Goal: Transaction & Acquisition: Purchase product/service

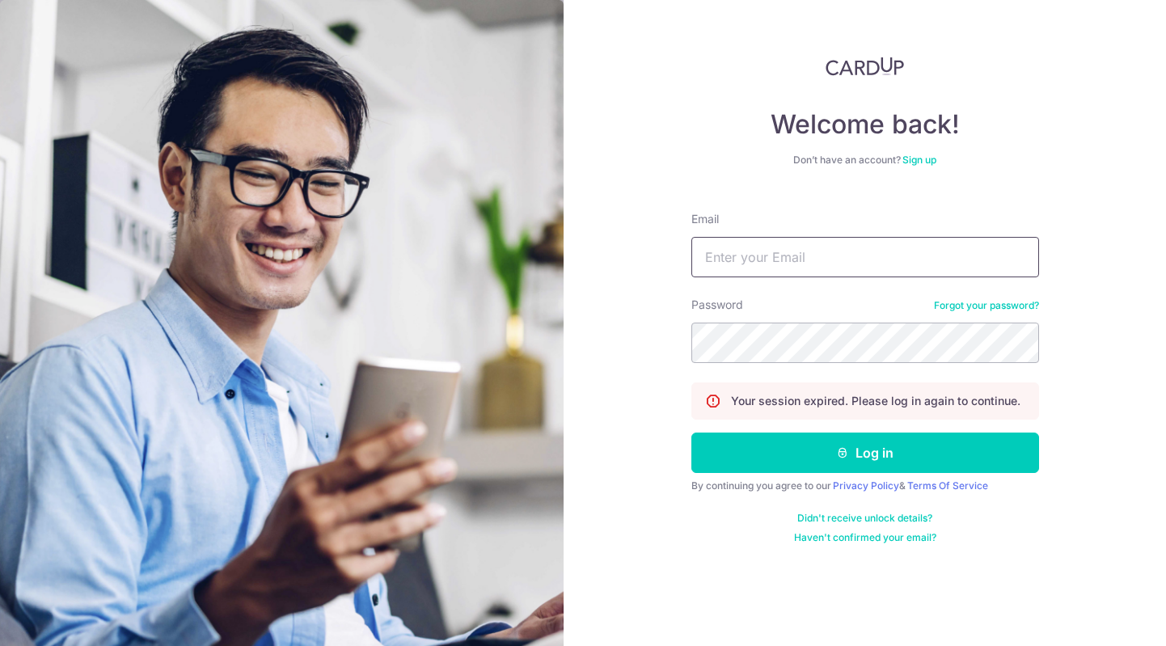
click at [834, 253] on input "Email" at bounding box center [865, 257] width 348 height 40
type input "tan.dexter@gmail.com"
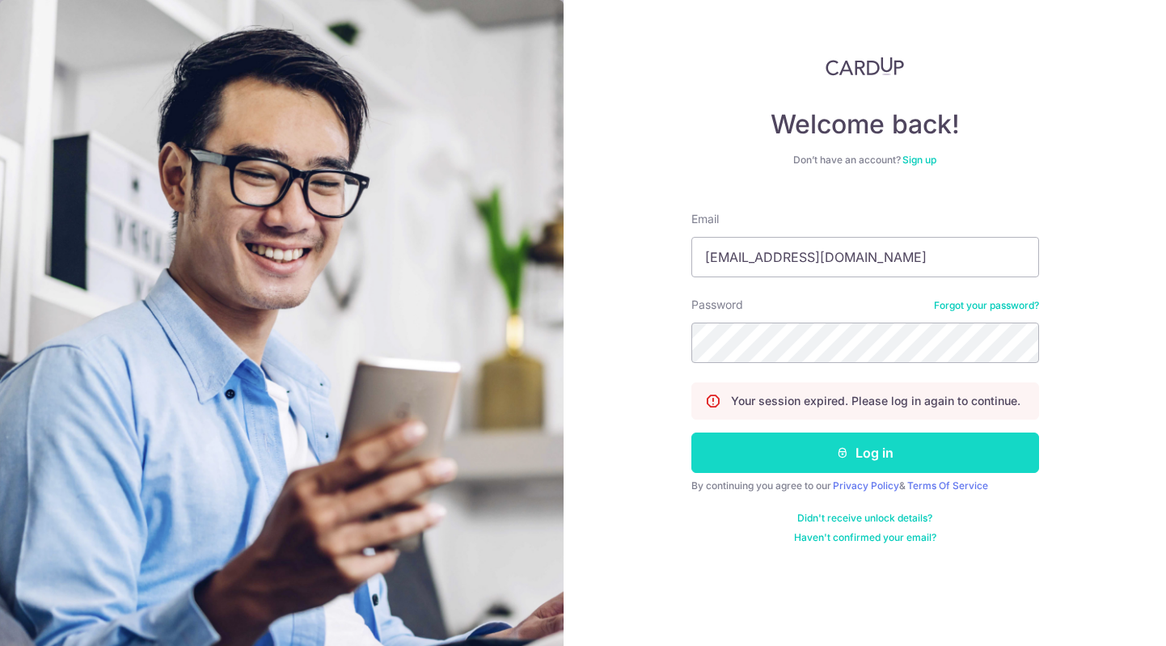
click at [791, 449] on button "Log in" at bounding box center [865, 453] width 348 height 40
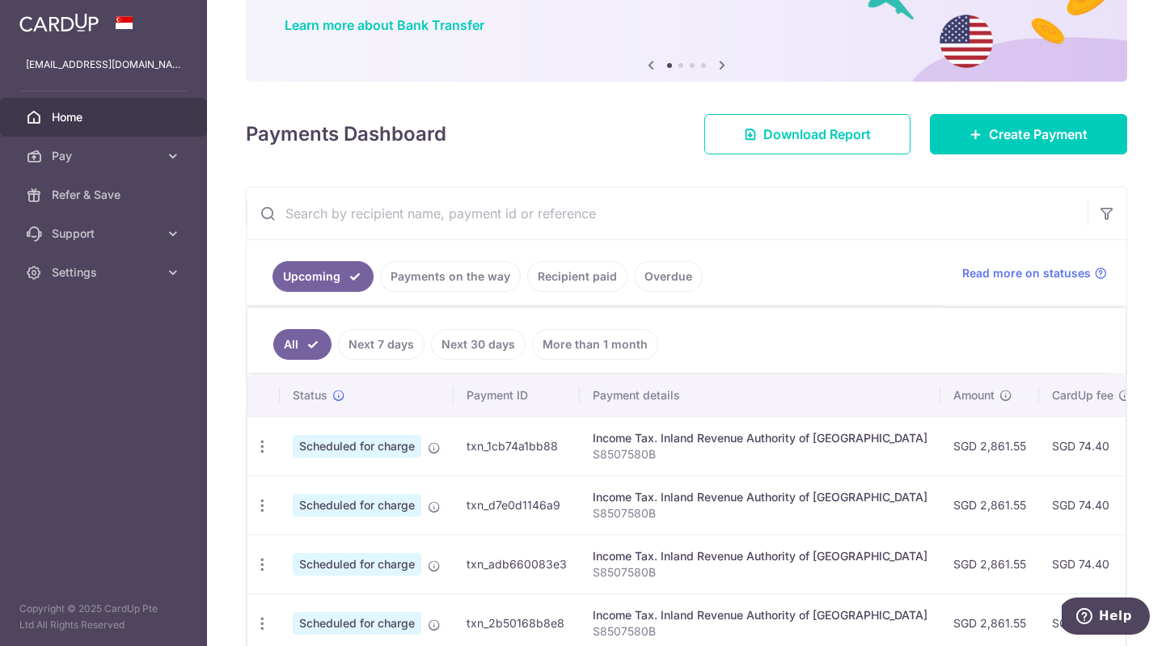
scroll to position [220, 0]
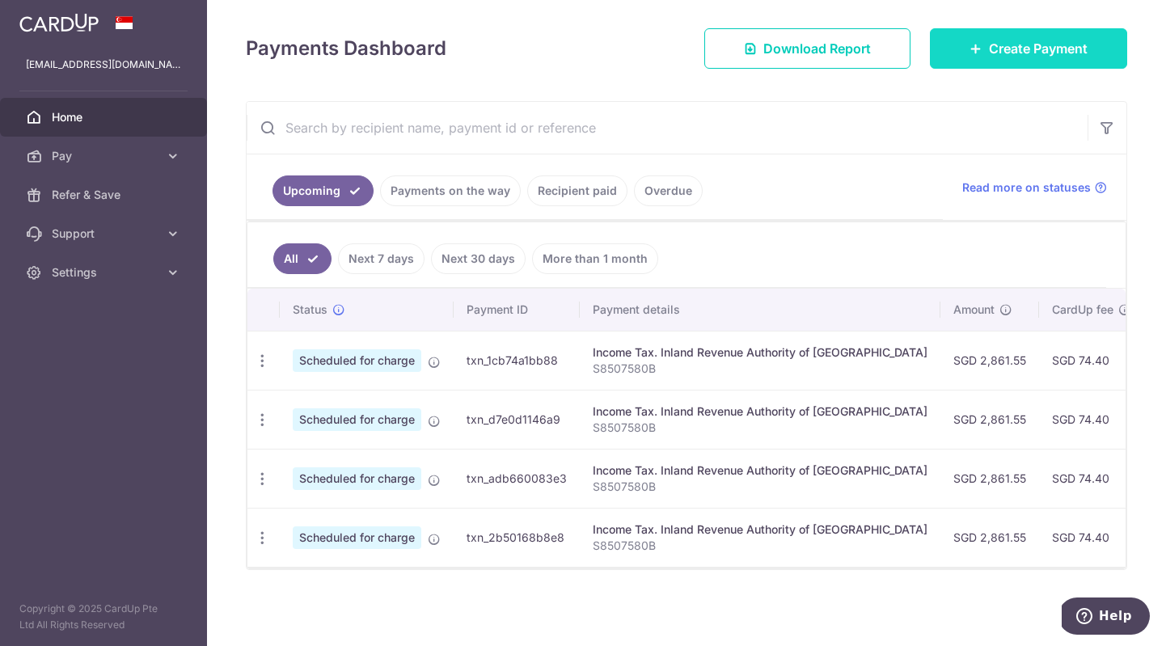
click at [966, 50] on link "Create Payment" at bounding box center [1028, 48] width 197 height 40
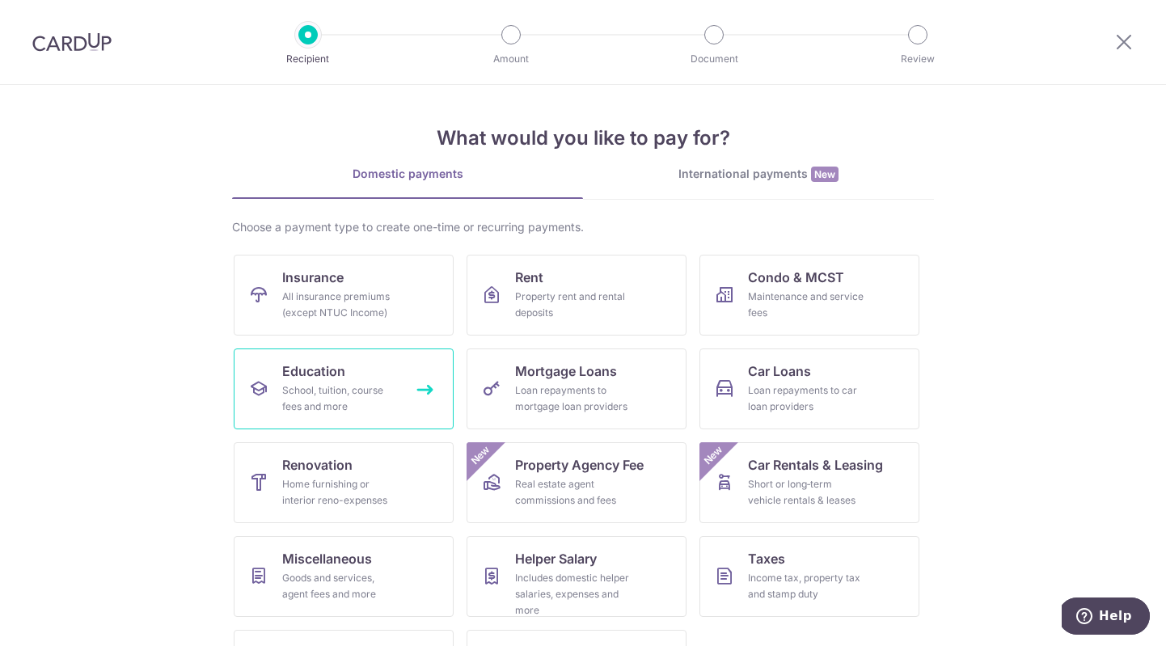
click at [413, 375] on link "Education School, tuition, course fees and more" at bounding box center [344, 389] width 220 height 81
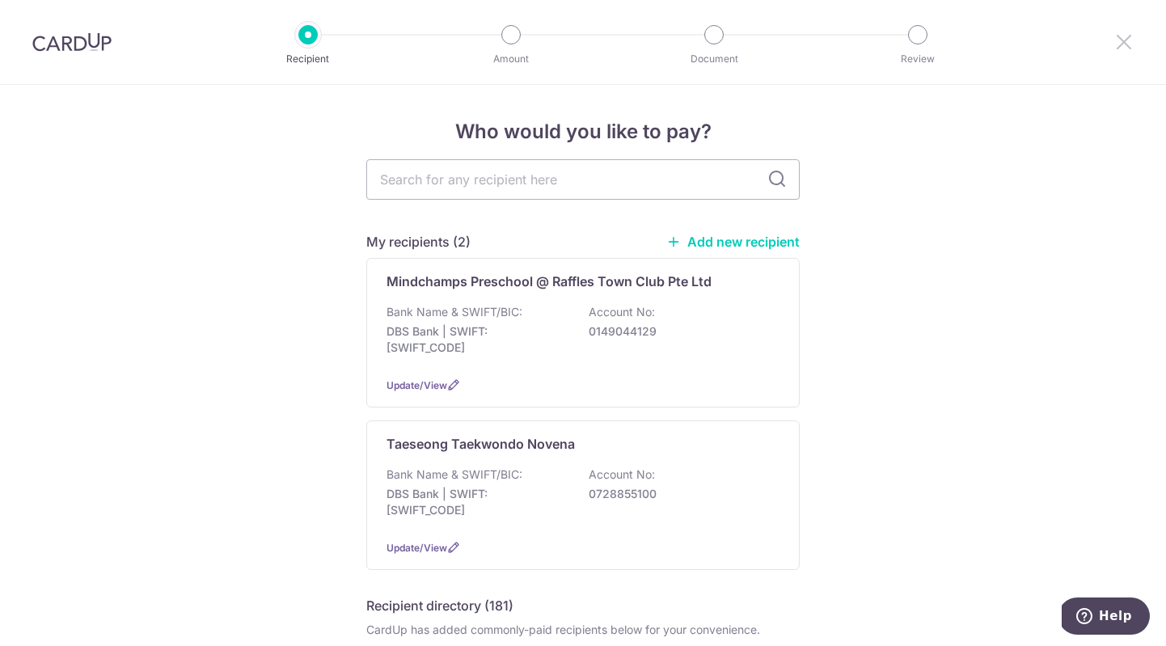
click at [1113, 45] on div at bounding box center [1124, 42] width 84 height 84
click at [1119, 44] on icon at bounding box center [1123, 42] width 19 height 20
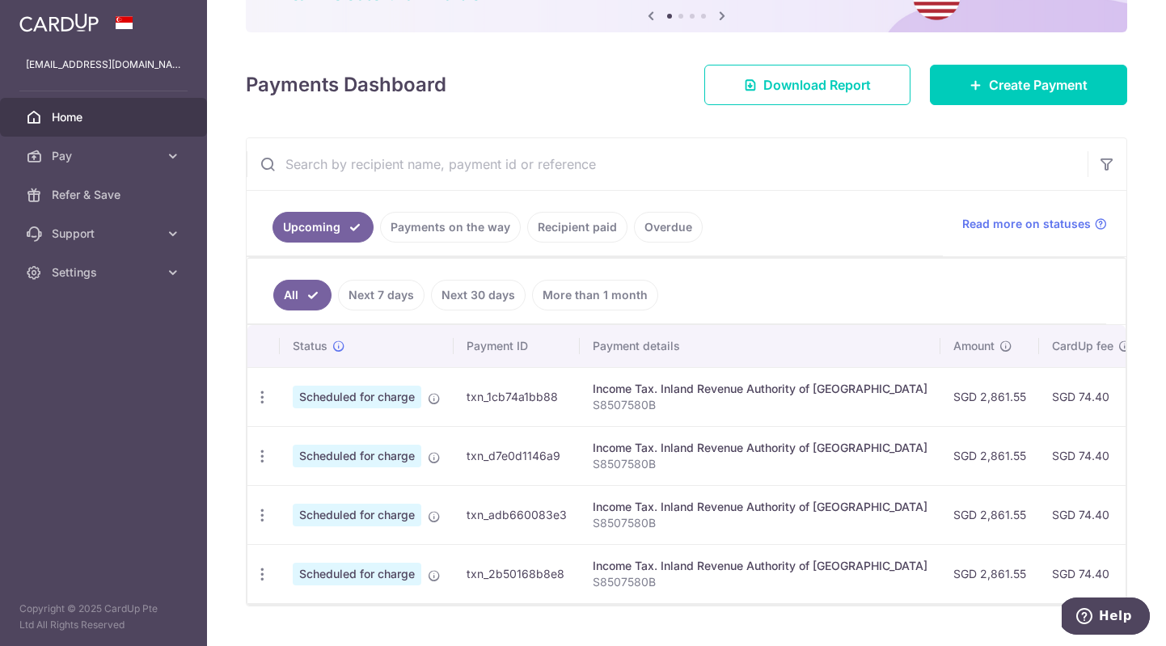
scroll to position [151, 0]
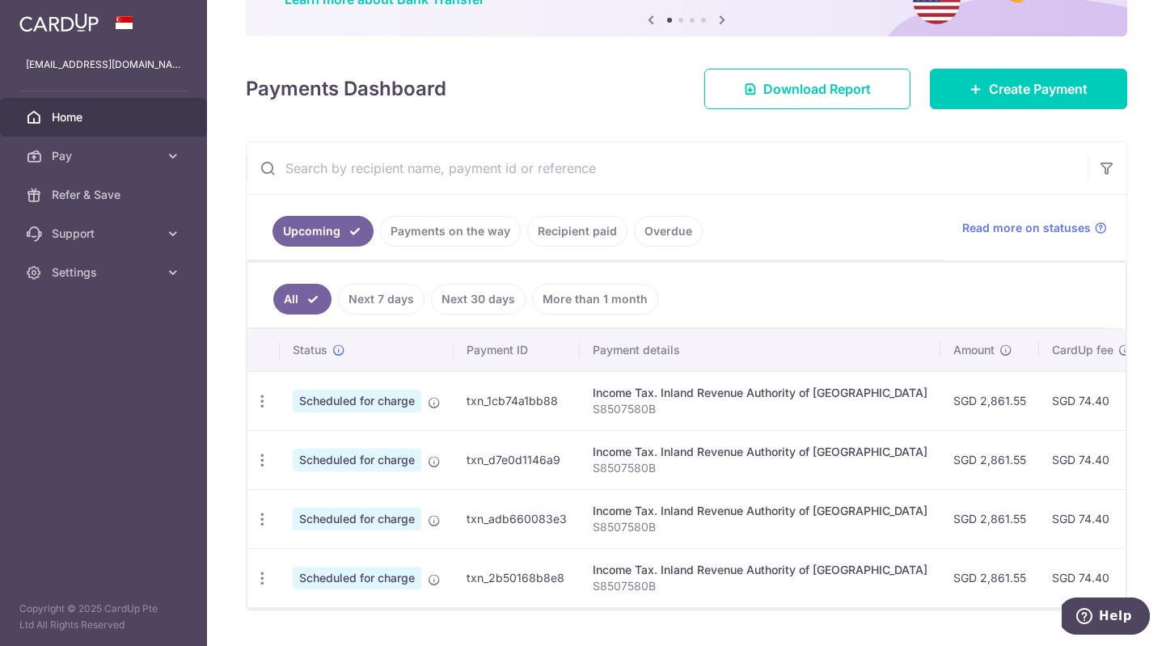
click at [546, 229] on link "Recipient paid" at bounding box center [577, 231] width 100 height 31
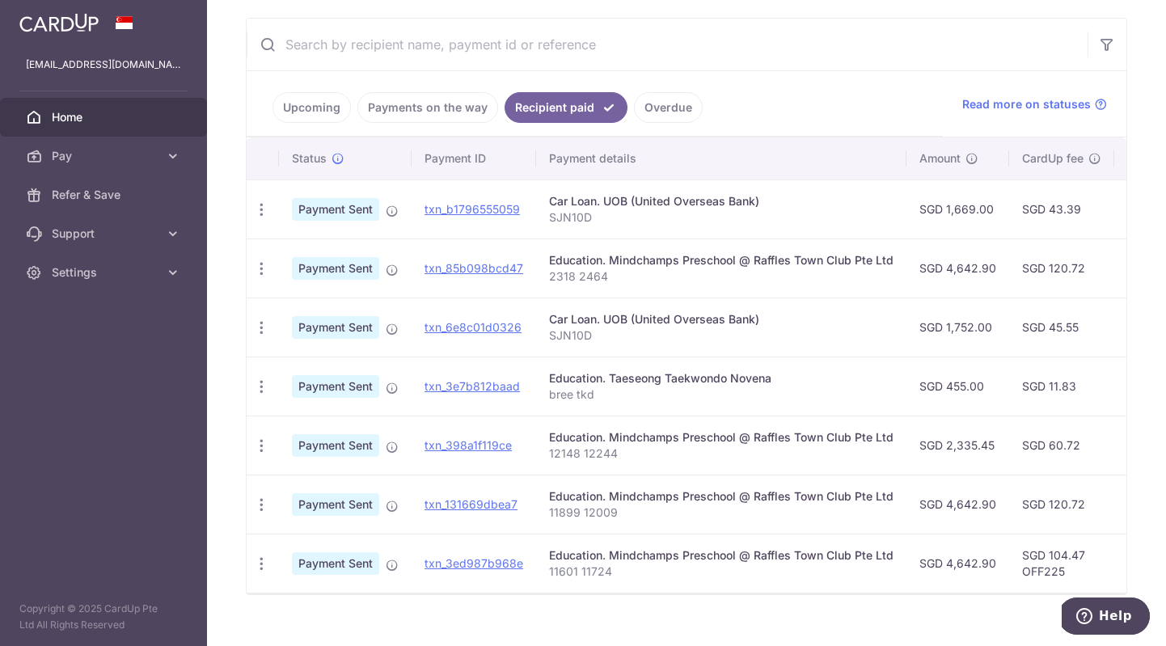
scroll to position [0, 0]
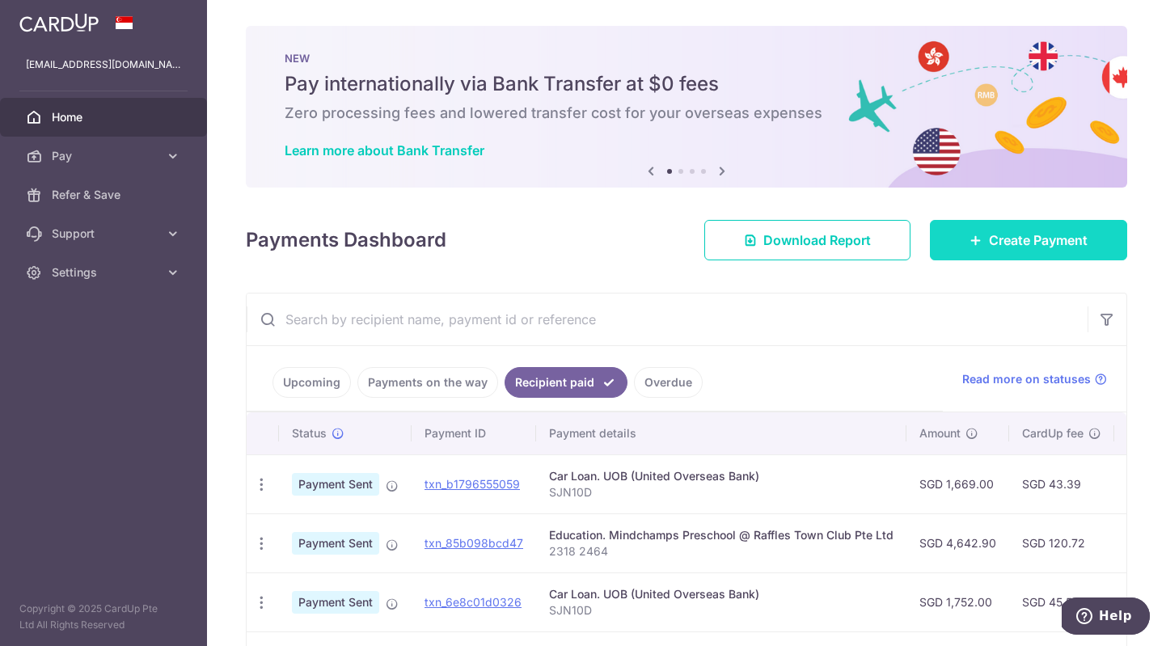
click at [982, 252] on link "Create Payment" at bounding box center [1028, 240] width 197 height 40
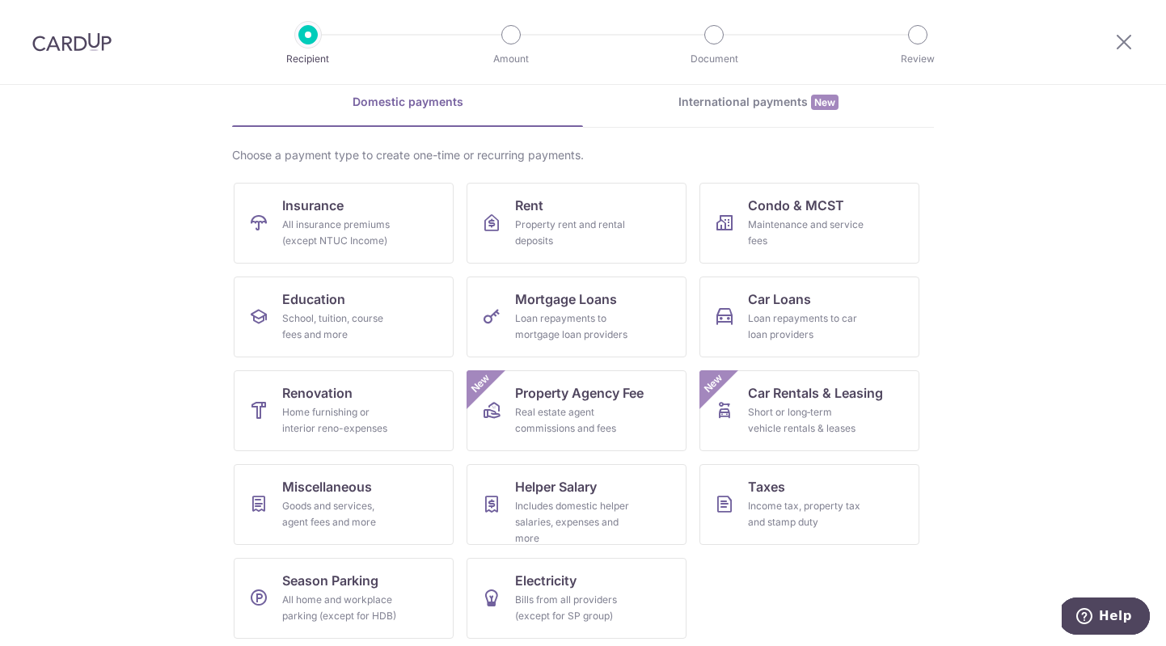
scroll to position [78, 0]
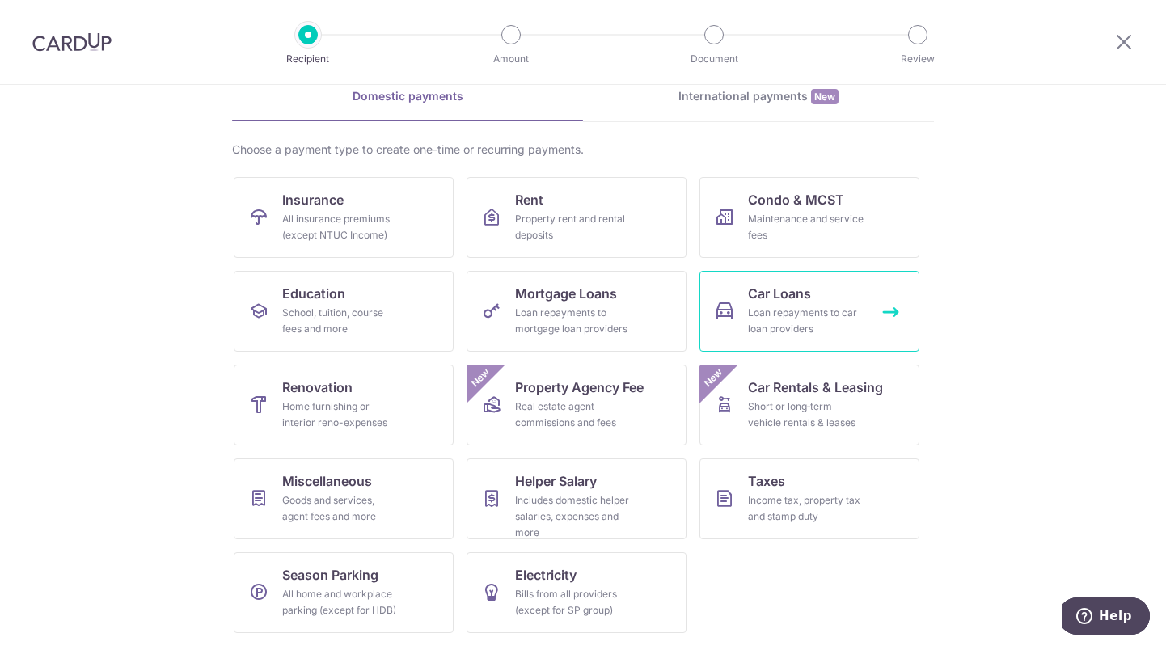
click at [789, 324] on div "Loan repayments to car loan providers" at bounding box center [806, 321] width 116 height 32
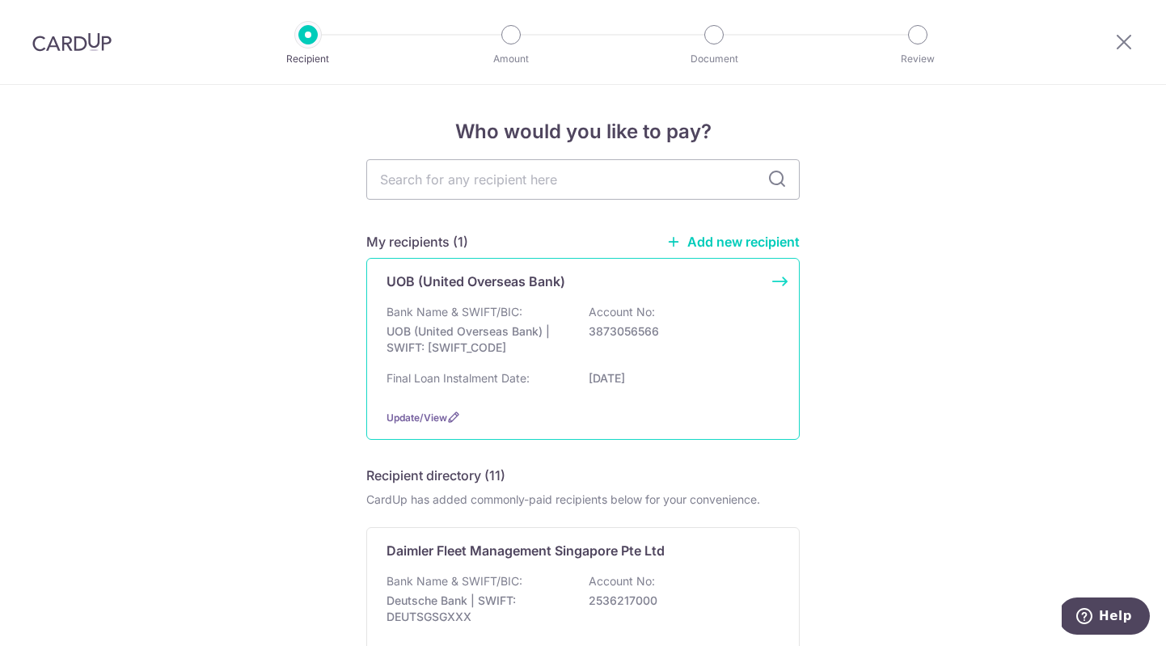
click at [581, 370] on div "Final Loan Instalment Date: [DATE]" at bounding box center [583, 383] width 393 height 26
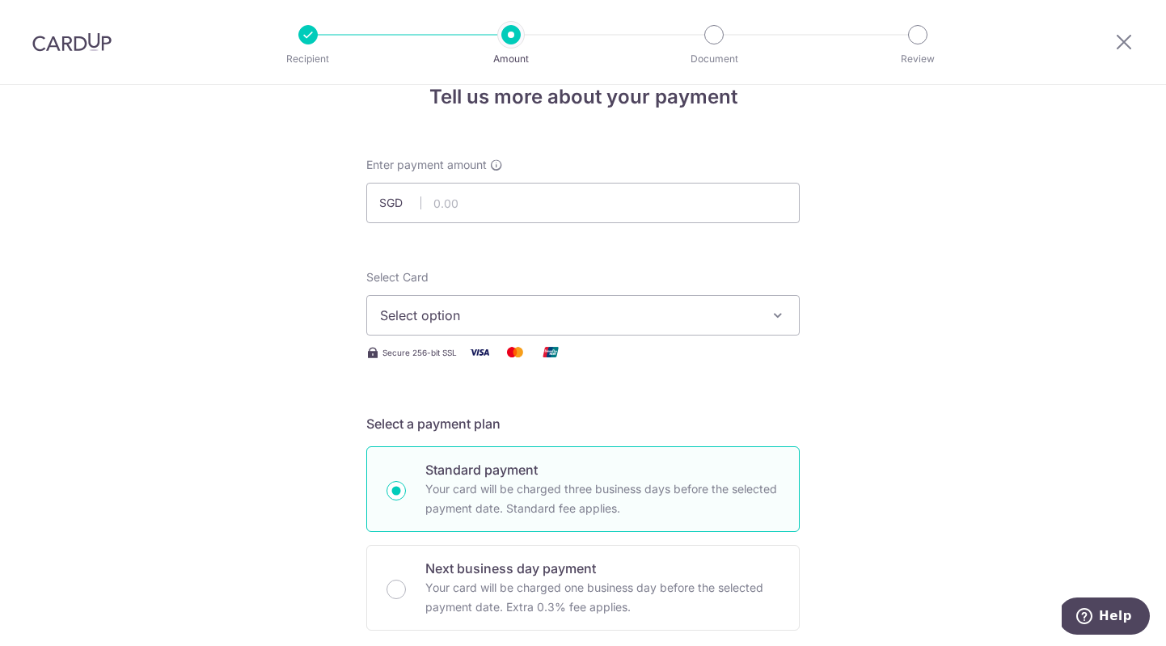
scroll to position [41, 0]
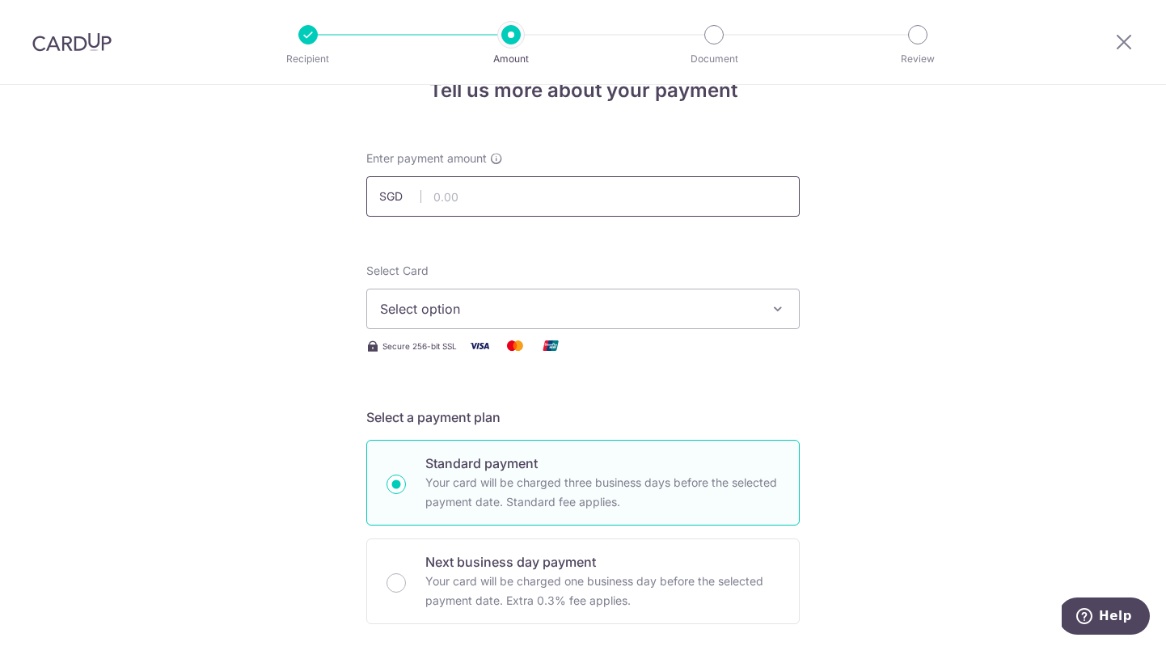
click at [460, 205] on input "text" at bounding box center [582, 196] width 433 height 40
type input "1,669.00"
click at [452, 322] on button "Select option" at bounding box center [582, 309] width 433 height 40
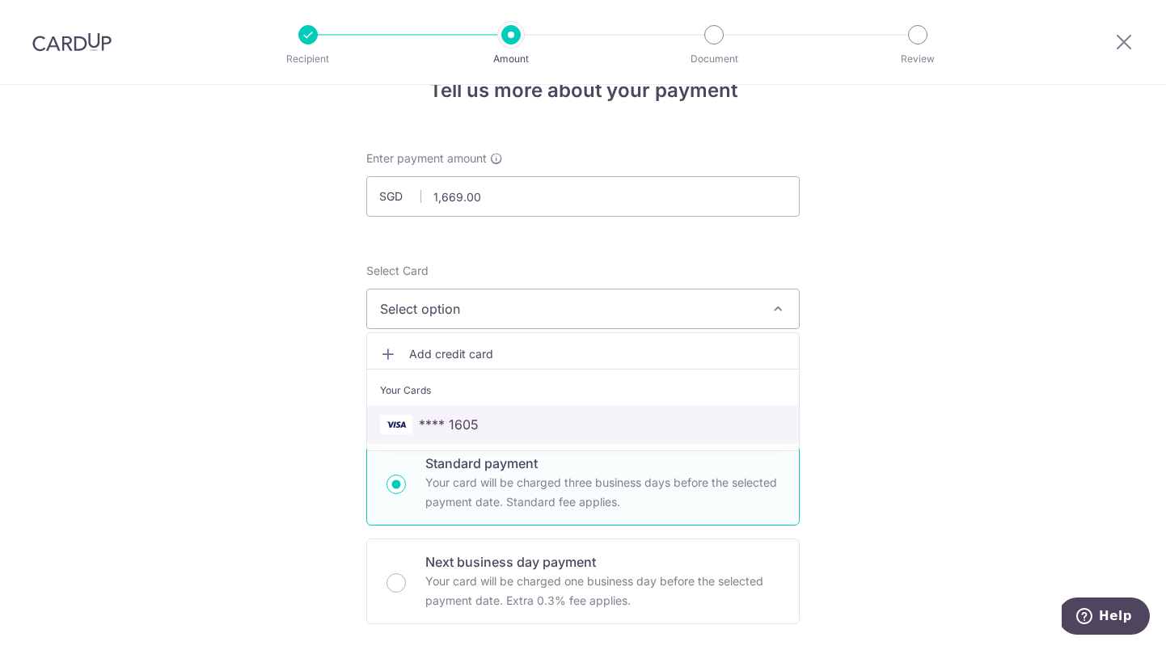
click at [422, 407] on link "**** 1605" at bounding box center [583, 424] width 432 height 39
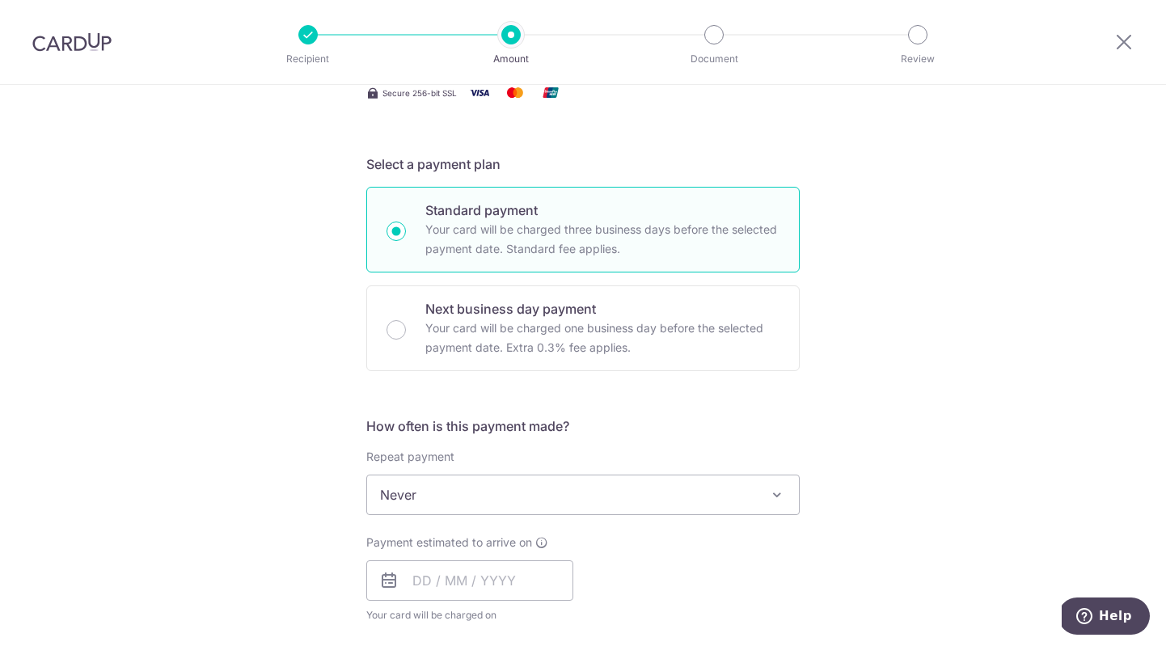
scroll to position [497, 0]
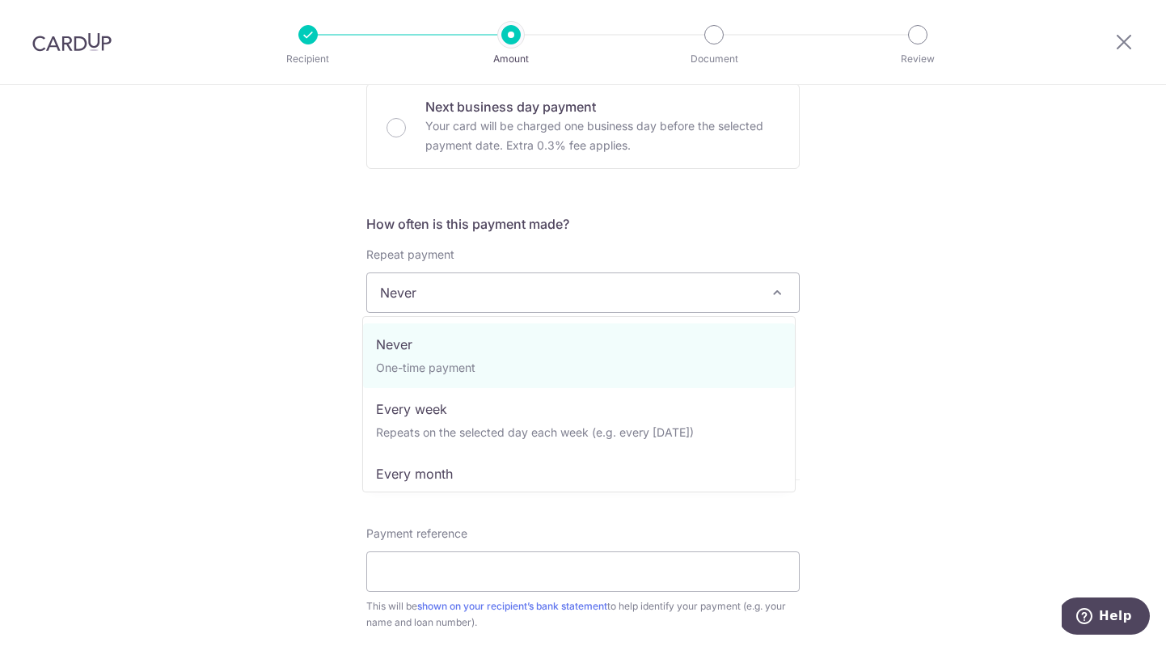
click at [399, 293] on span "Never" at bounding box center [583, 292] width 432 height 39
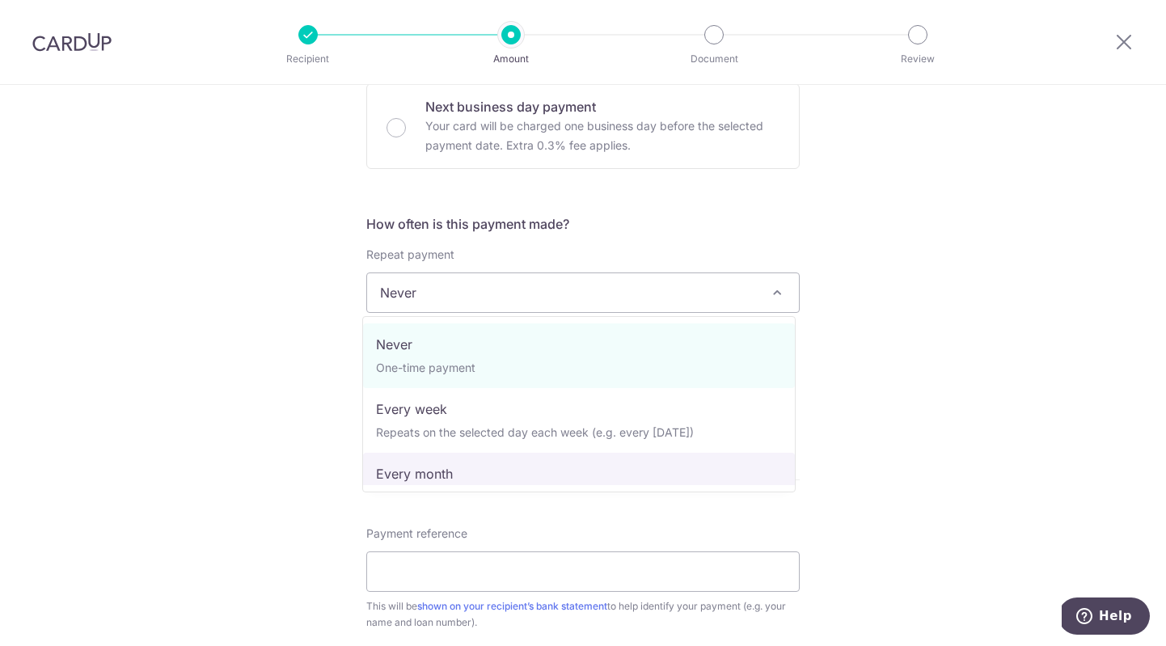
select select "3"
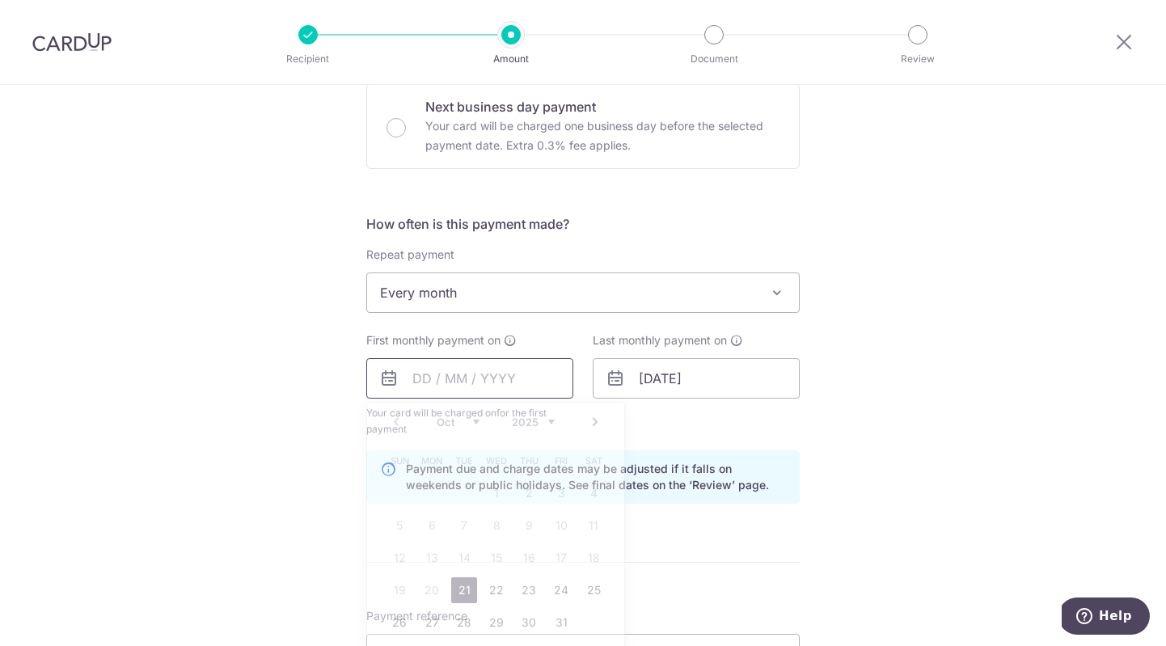
click at [405, 383] on input "text" at bounding box center [469, 378] width 207 height 40
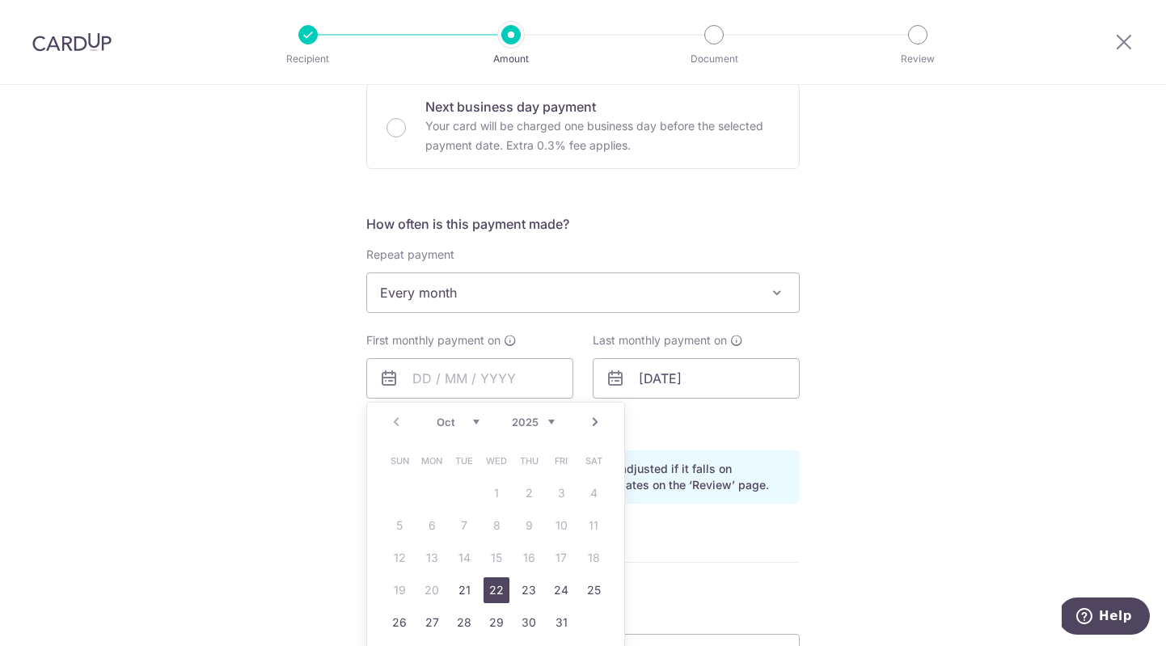
click at [484, 587] on link "22" at bounding box center [497, 590] width 26 height 26
type input "[DATE]"
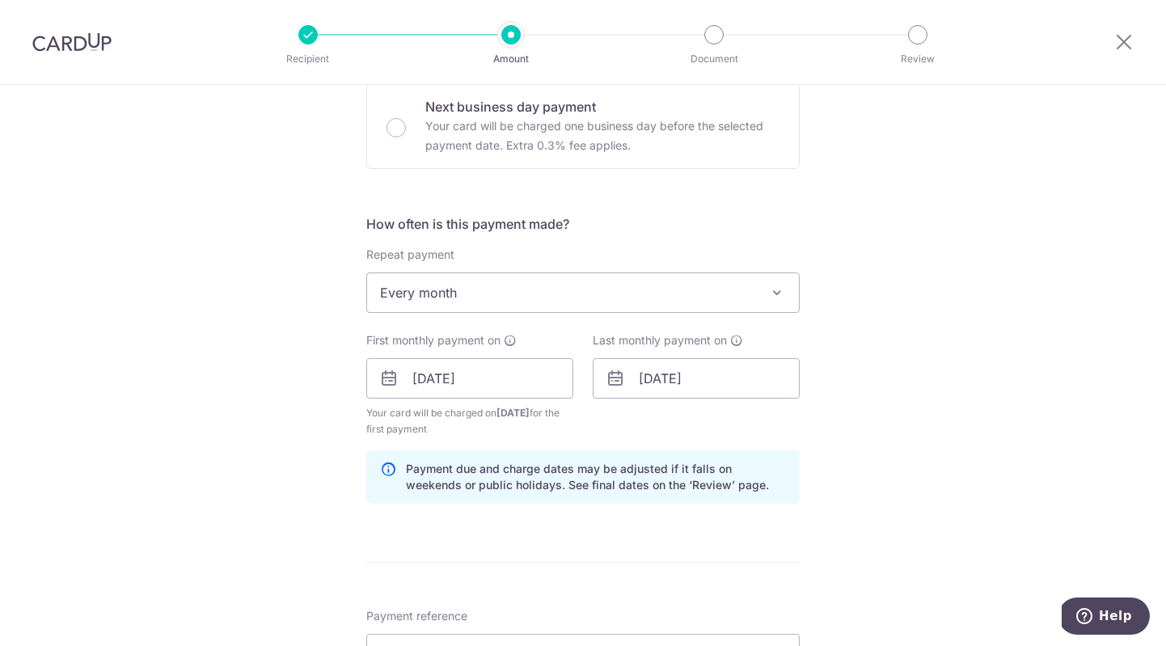
scroll to position [500, 0]
click at [652, 382] on input "29/08/2028" at bounding box center [696, 375] width 207 height 40
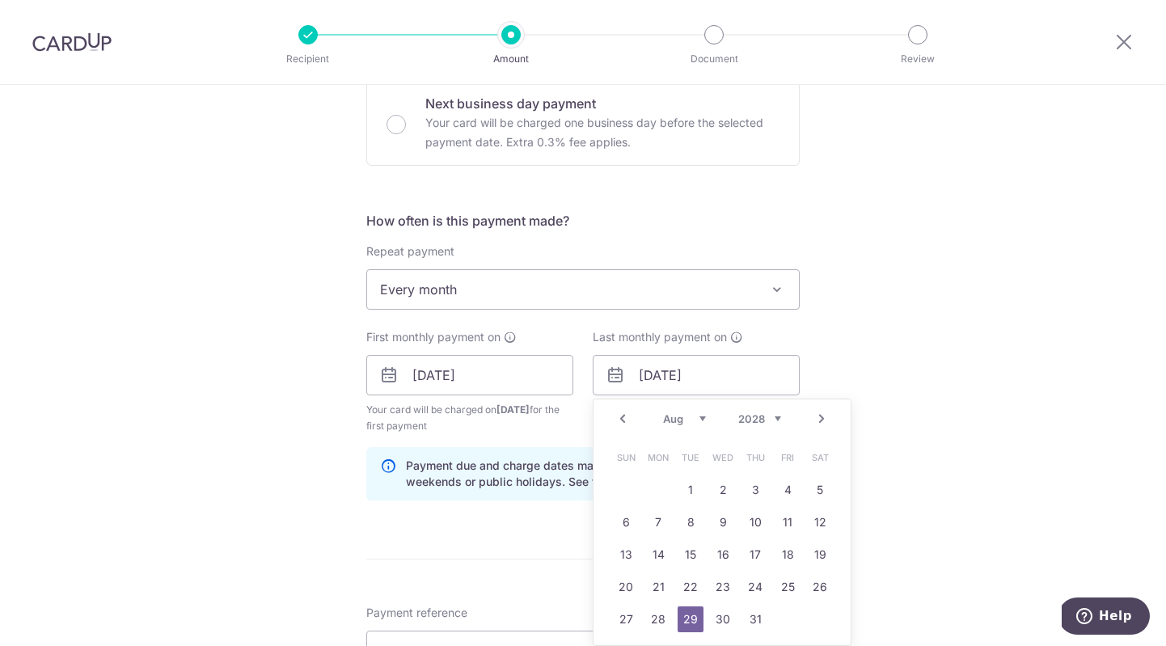
click at [812, 415] on link "Next" at bounding box center [821, 418] width 19 height 19
click at [815, 419] on link "Next" at bounding box center [821, 418] width 19 height 19
click at [906, 303] on div "Tell us more about your payment Enter payment amount SGD 1,669.00 1669.00 Selec…" at bounding box center [583, 357] width 1166 height 1545
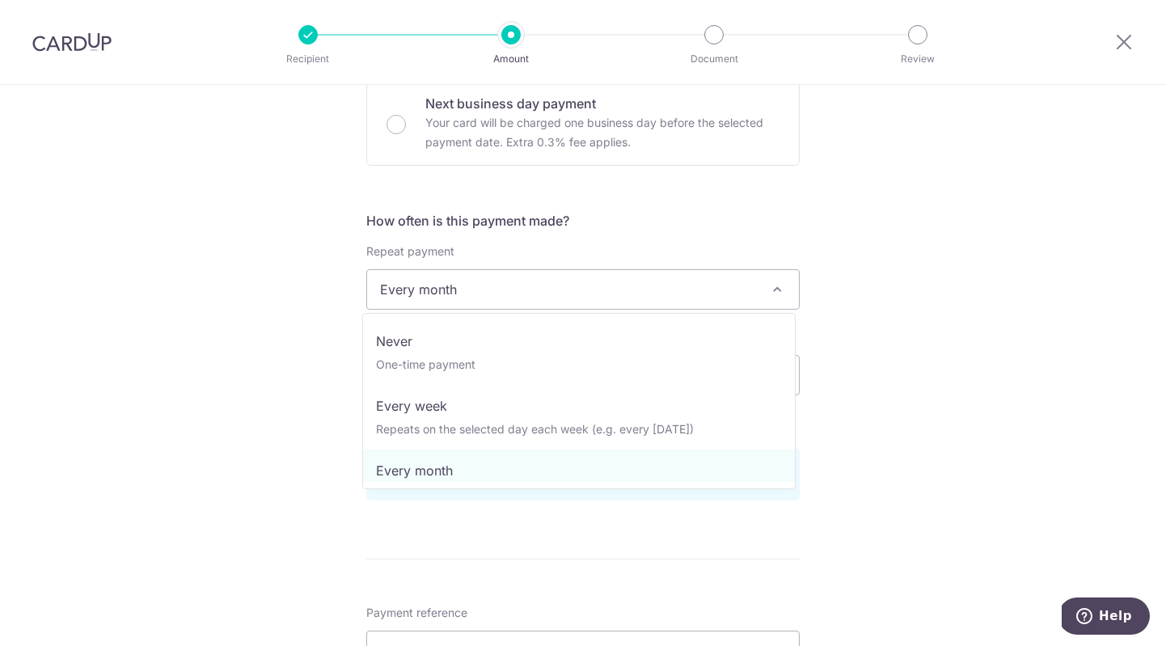
click at [504, 285] on span "Every month" at bounding box center [583, 289] width 432 height 39
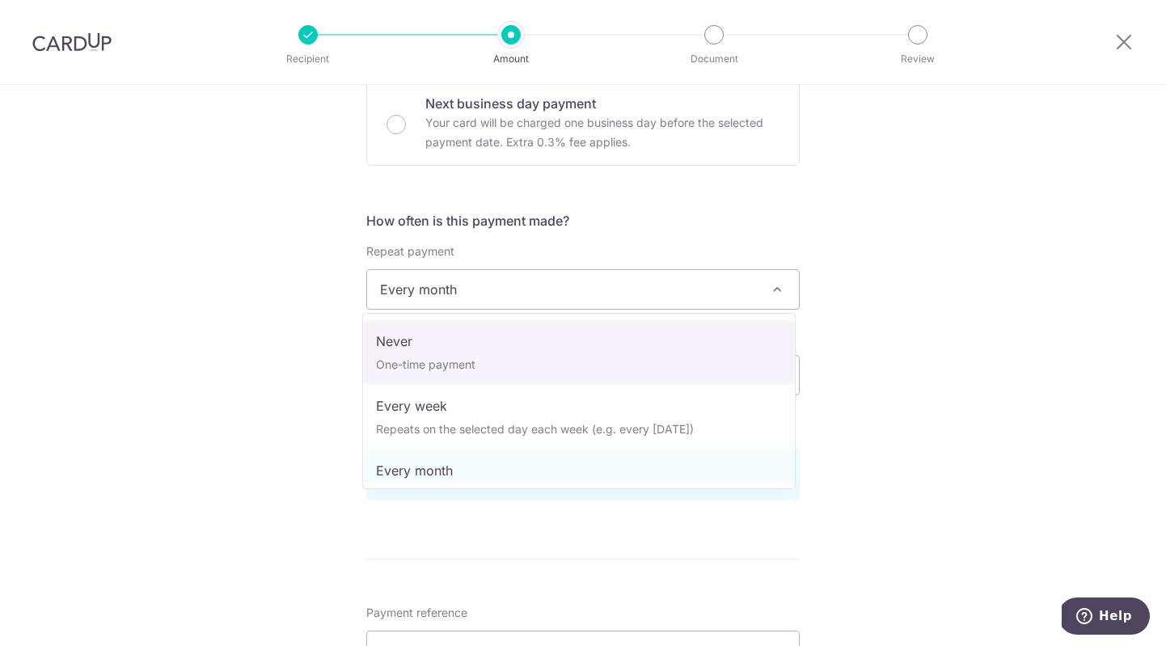
select select "1"
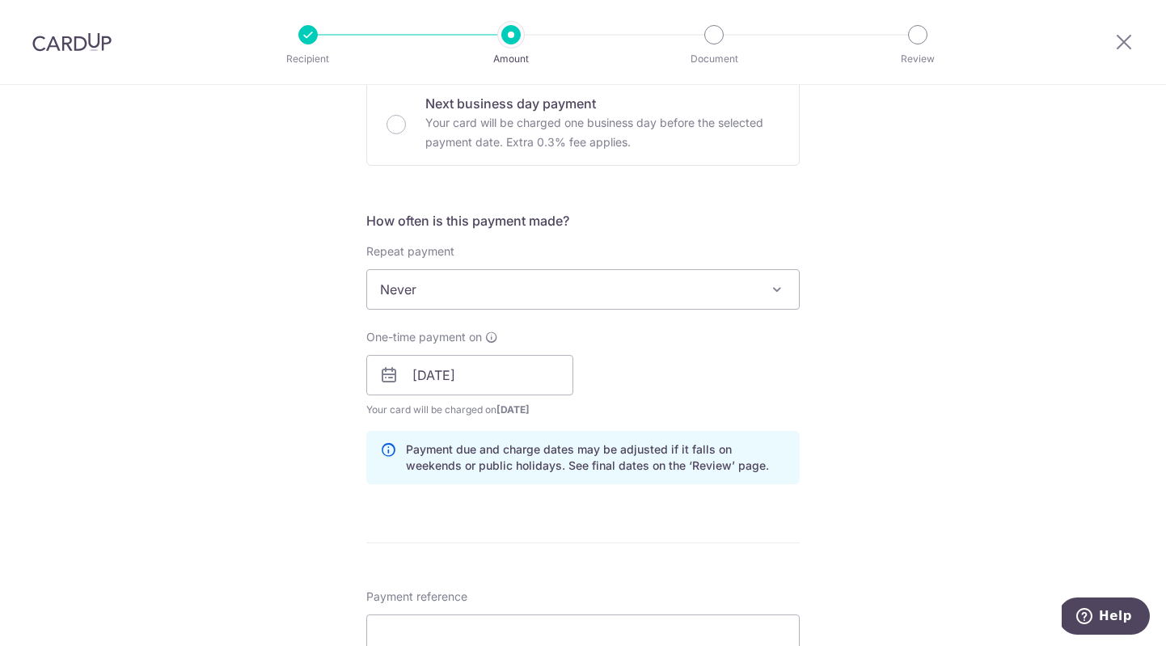
click at [232, 347] on div "Tell us more about your payment Enter payment amount SGD 1,669.00 1669.00 Selec…" at bounding box center [583, 349] width 1166 height 1529
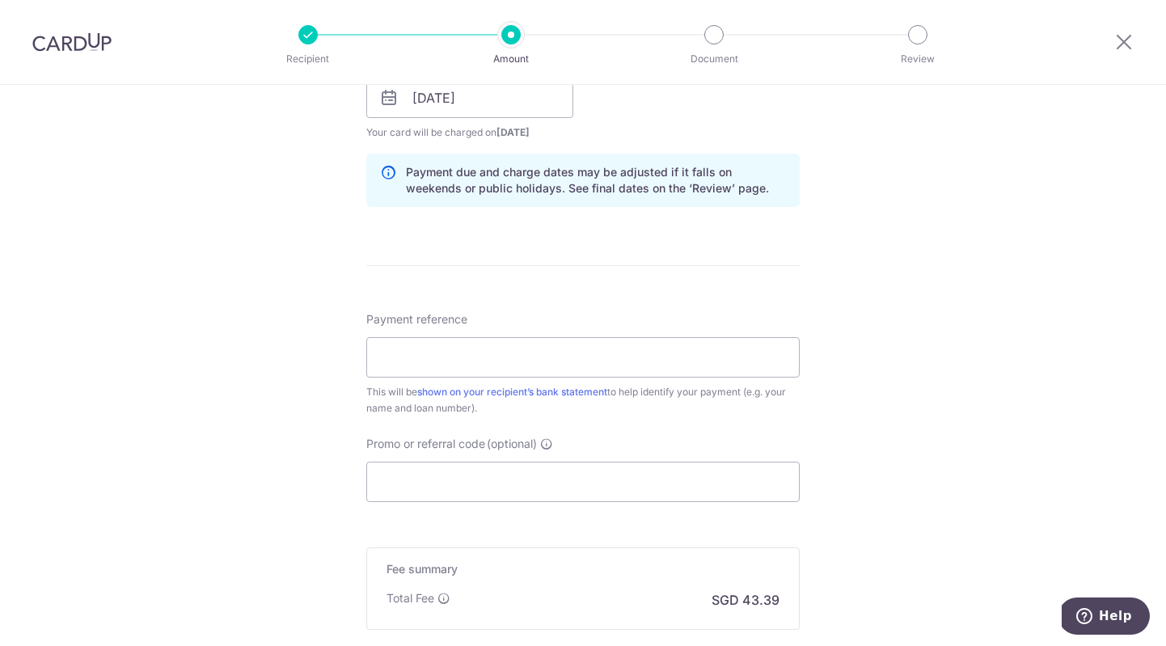
scroll to position [790, 0]
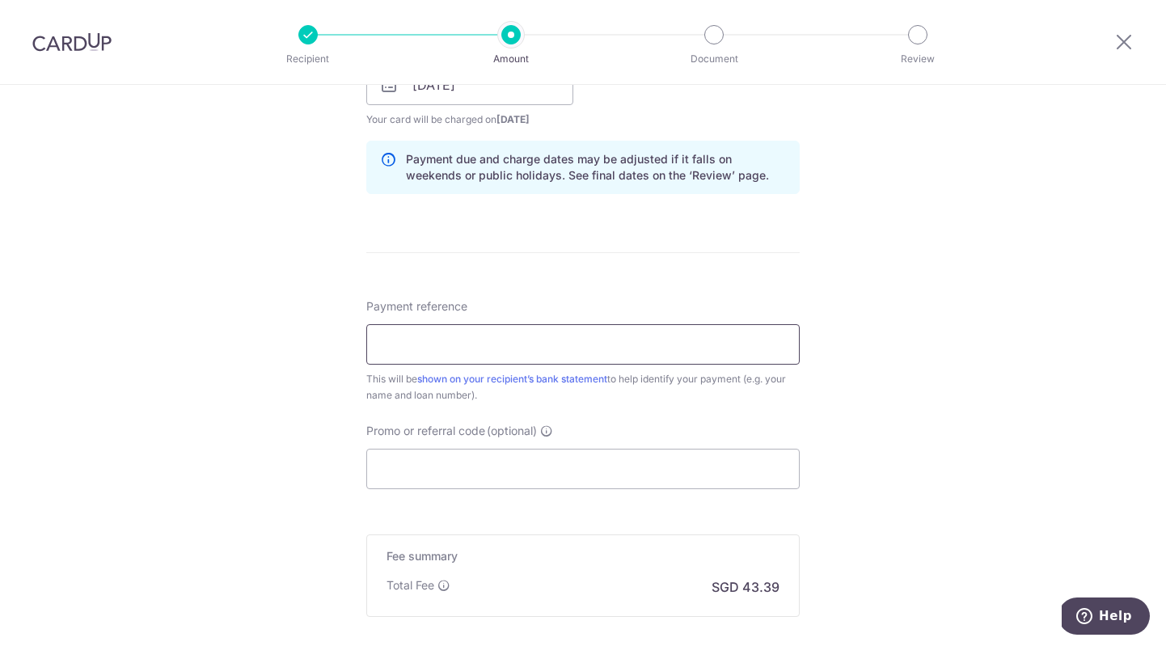
click at [403, 351] on input "Payment reference" at bounding box center [582, 344] width 433 height 40
type input "SJN10D"
click at [303, 316] on div "Tell us more about your payment Enter payment amount SGD 1,669.00 1669.00 Selec…" at bounding box center [583, 59] width 1166 height 1529
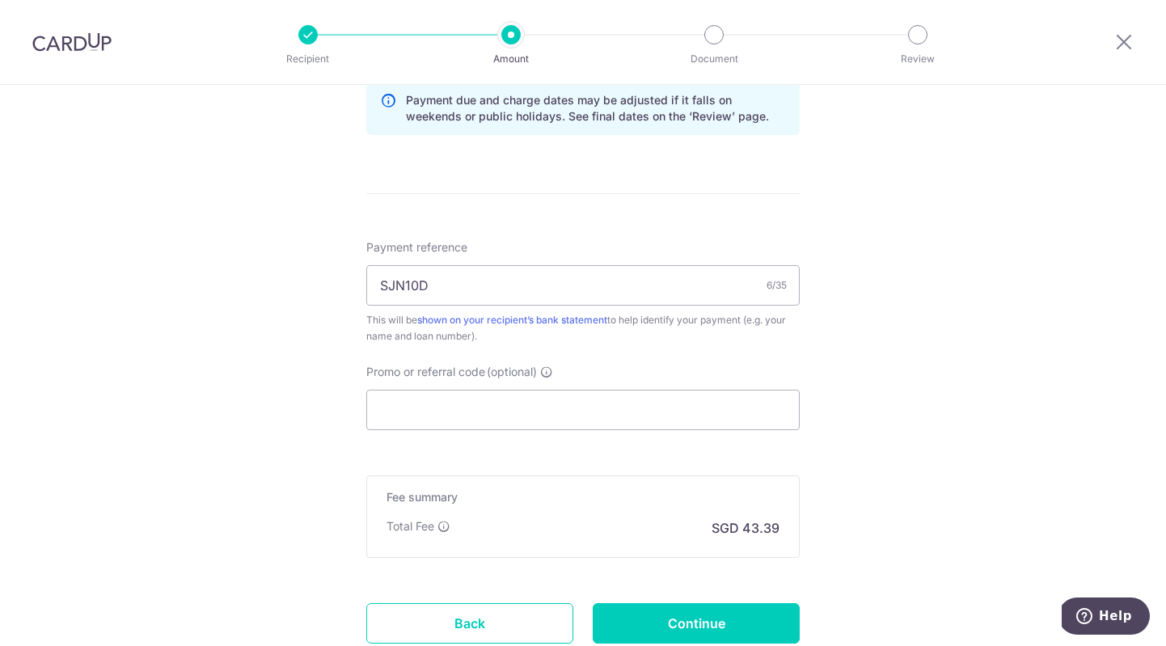
scroll to position [968, 0]
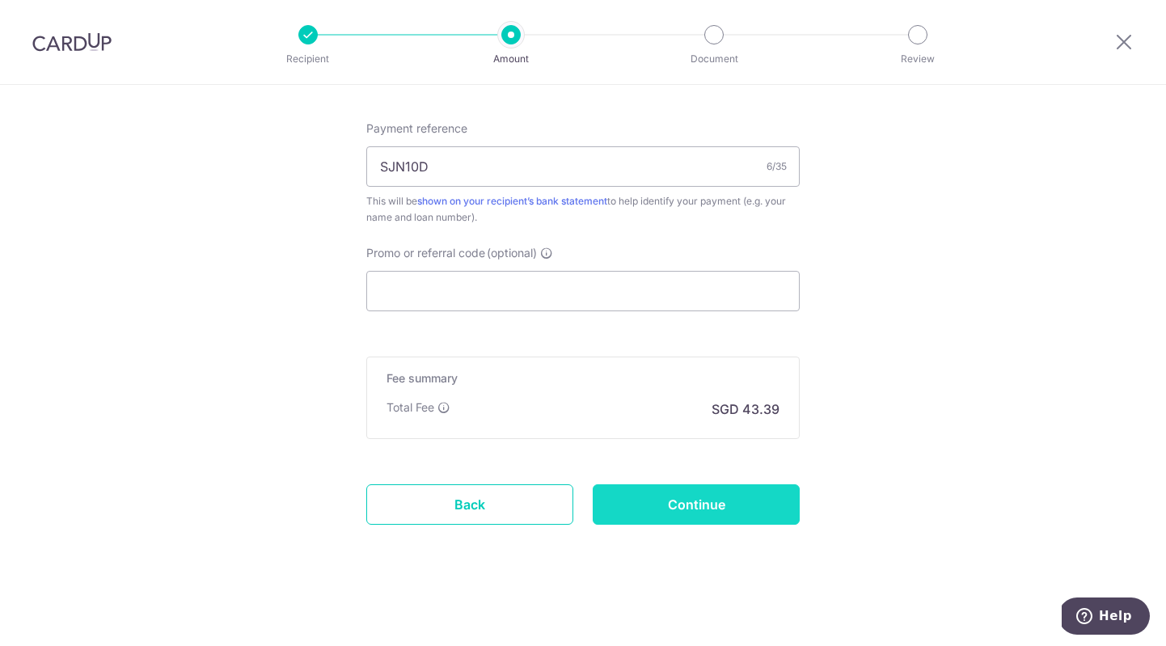
click at [653, 509] on input "Continue" at bounding box center [696, 504] width 207 height 40
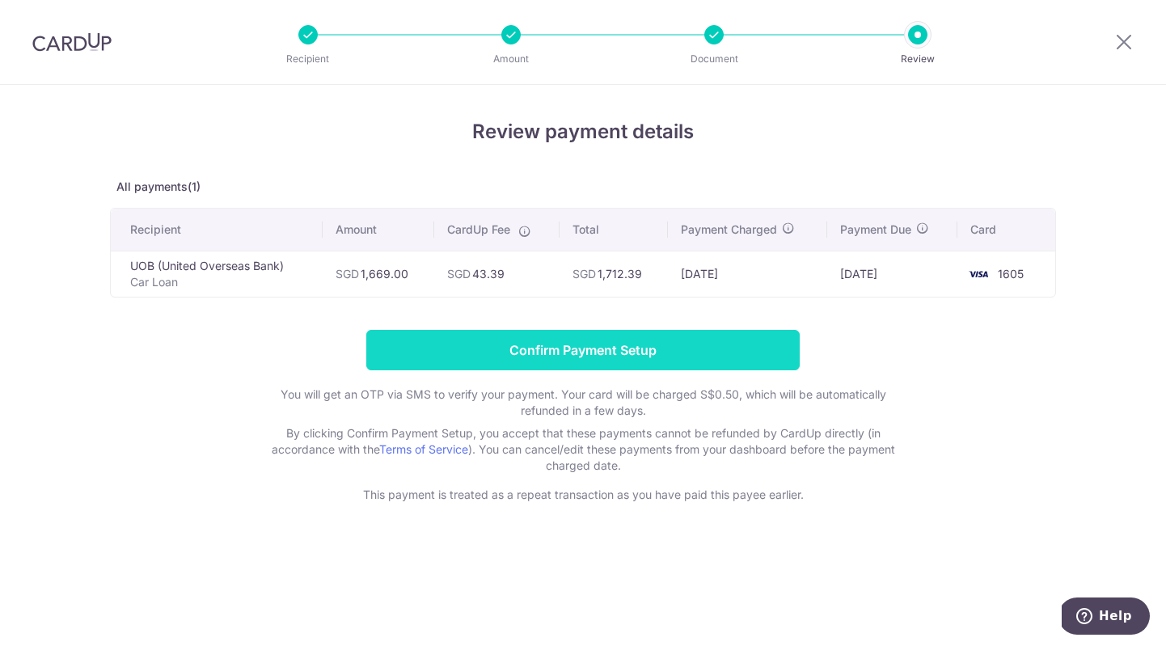
click at [416, 359] on input "Confirm Payment Setup" at bounding box center [582, 350] width 433 height 40
